Goal: Use online tool/utility

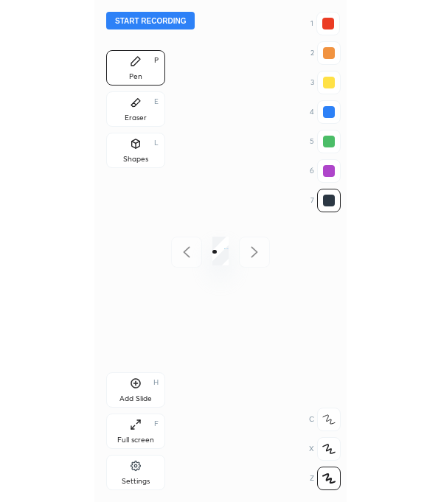
scroll to position [501, 16]
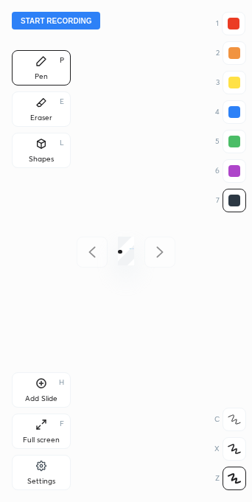
click at [49, 429] on div "Full screen F" at bounding box center [41, 430] width 59 height 35
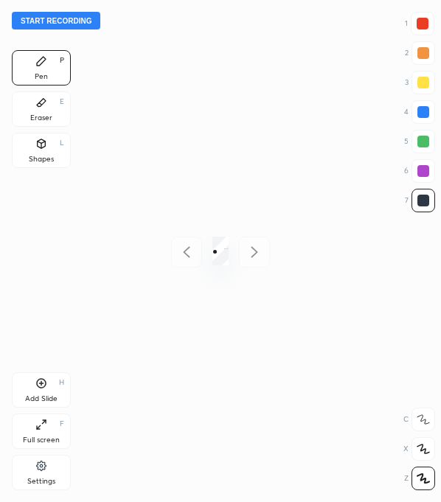
scroll to position [501, 205]
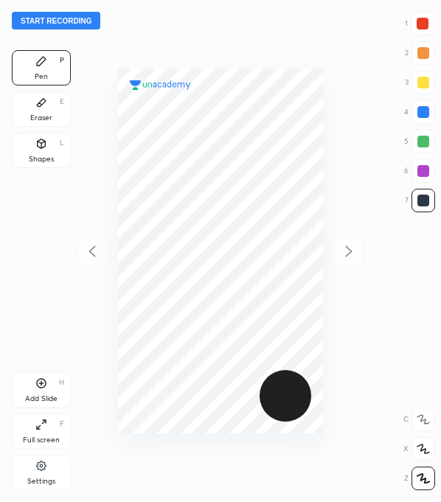
click at [251, 22] on div at bounding box center [422, 24] width 12 height 12
click at [251, 204] on div at bounding box center [423, 200] width 12 height 12
click at [251, 110] on div at bounding box center [423, 112] width 12 height 12
click at [251, 198] on div at bounding box center [423, 200] width 12 height 12
click at [251, 171] on div at bounding box center [423, 171] width 12 height 12
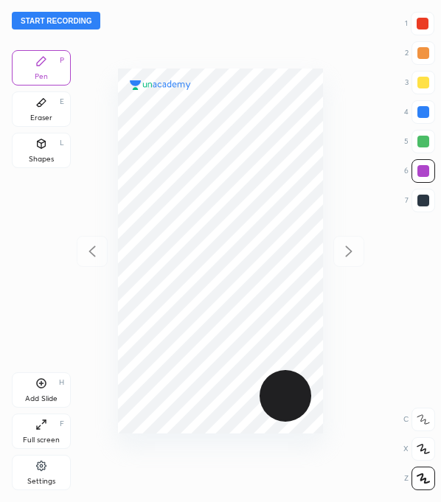
click at [251, 139] on div at bounding box center [423, 142] width 12 height 12
click at [251, 116] on div at bounding box center [423, 112] width 12 height 12
click at [48, 108] on div "Eraser E" at bounding box center [41, 108] width 59 height 35
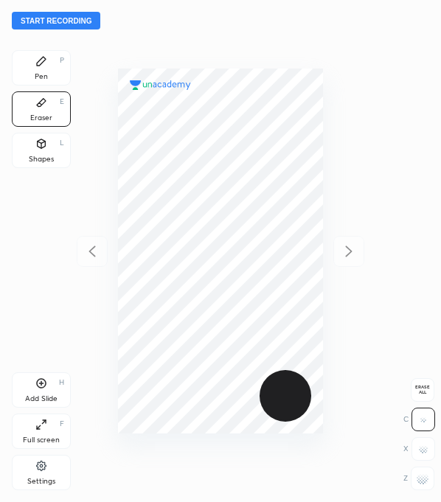
click at [41, 69] on div "Pen P" at bounding box center [41, 67] width 59 height 35
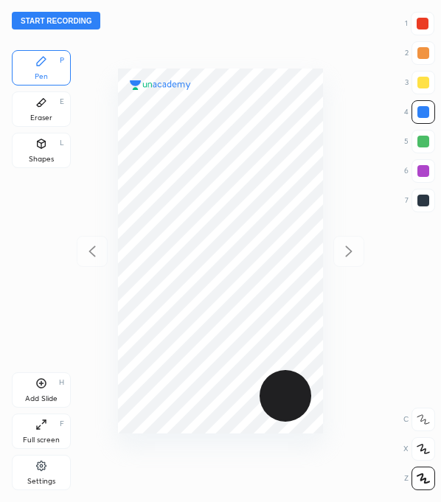
click at [251, 143] on div at bounding box center [423, 142] width 12 height 12
click at [251, 172] on div at bounding box center [423, 171] width 12 height 12
click at [251, 110] on div at bounding box center [423, 112] width 12 height 12
click at [251, 202] on div at bounding box center [423, 200] width 12 height 12
click at [251, 117] on div at bounding box center [423, 112] width 12 height 12
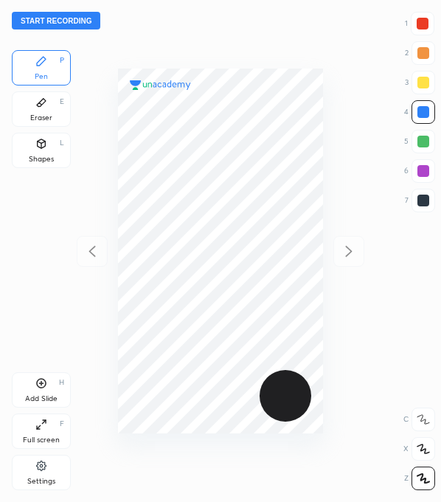
click at [251, 144] on div at bounding box center [423, 142] width 12 height 12
click at [251, 203] on div at bounding box center [423, 200] width 12 height 12
click at [251, 172] on div at bounding box center [423, 171] width 12 height 12
click at [251, 144] on div at bounding box center [423, 142] width 12 height 12
click at [251, 118] on div at bounding box center [423, 112] width 24 height 24
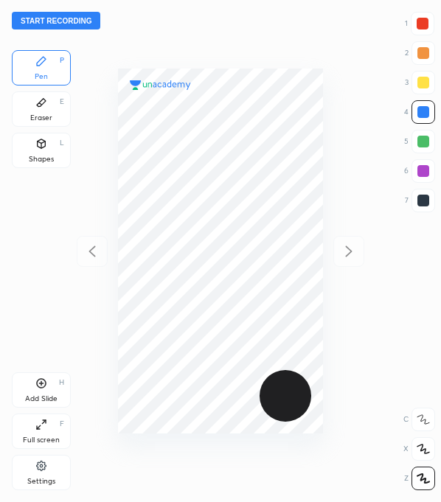
click at [251, 205] on div at bounding box center [423, 200] width 12 height 12
click at [251, 144] on div at bounding box center [423, 142] width 12 height 12
click at [251, 24] on div at bounding box center [422, 24] width 12 height 12
click at [64, 24] on button "Start recording" at bounding box center [56, 21] width 88 height 18
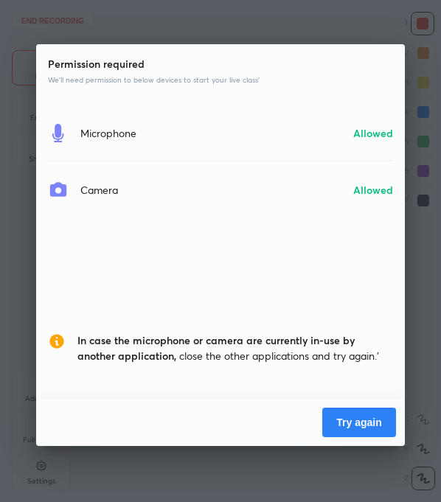
click at [251, 418] on button "Try again" at bounding box center [359, 421] width 74 height 29
